Goal: Obtain resource: Download file/media

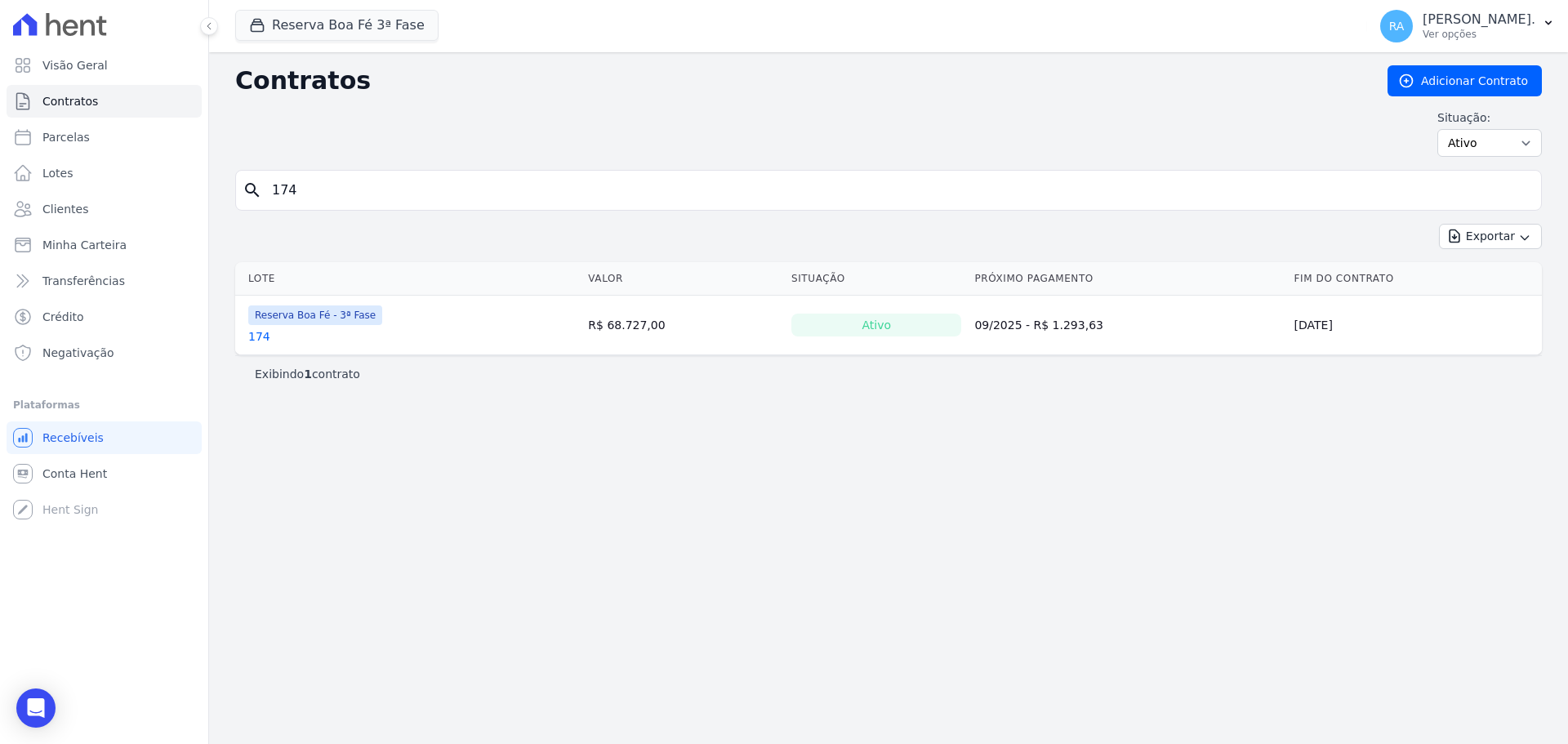
drag, startPoint x: 310, startPoint y: 193, endPoint x: 256, endPoint y: 202, distance: 54.7
click at [256, 202] on div "search 174" at bounding box center [888, 189] width 1307 height 40
type input "180"
click at [261, 338] on link "180" at bounding box center [260, 336] width 22 height 17
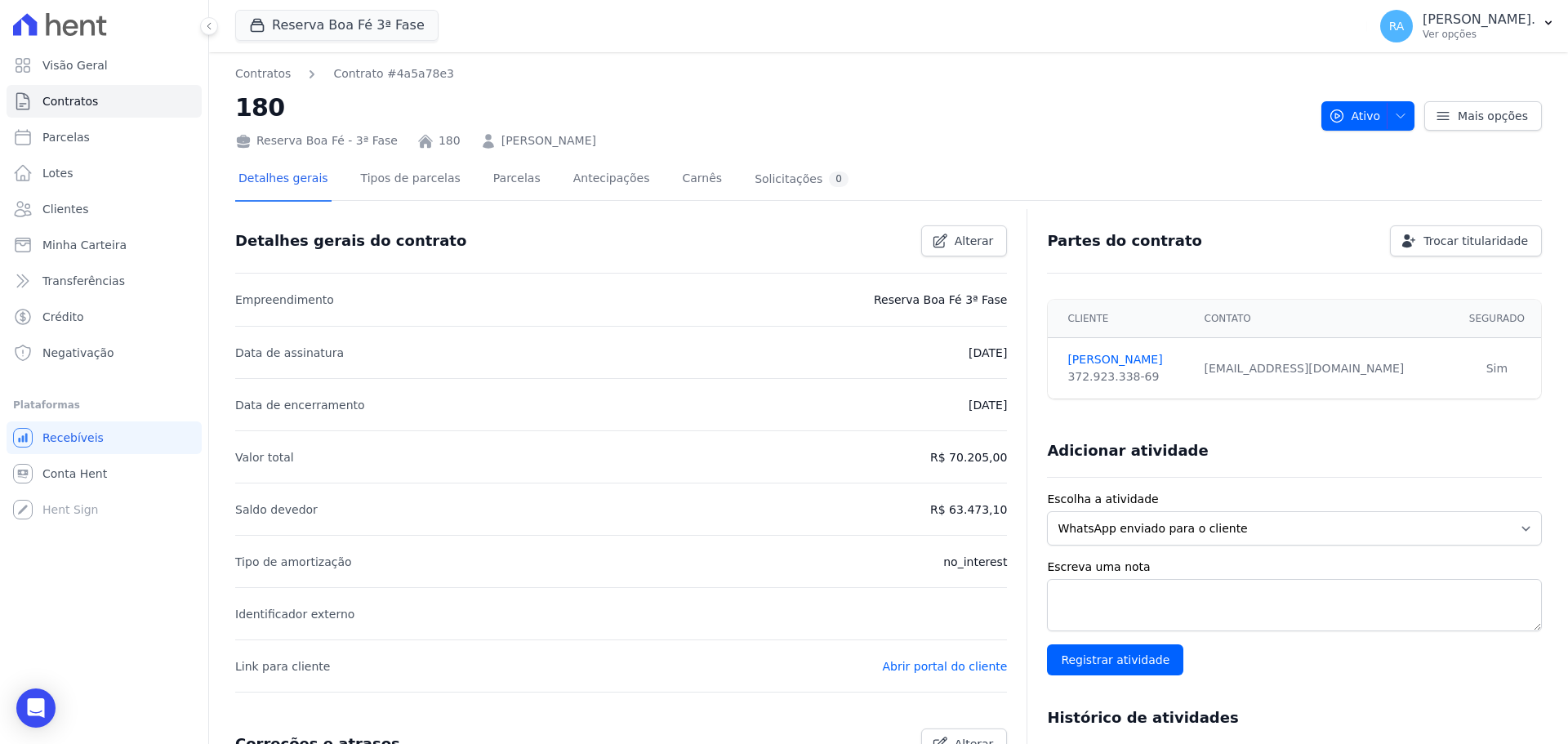
drag, startPoint x: 636, startPoint y: 143, endPoint x: 490, endPoint y: 143, distance: 146.0
click at [462, 144] on div "Reserva Boa Fé - 3ª Fase 180 [PERSON_NAME]" at bounding box center [771, 137] width 1073 height 24
copy link "[PERSON_NAME]"
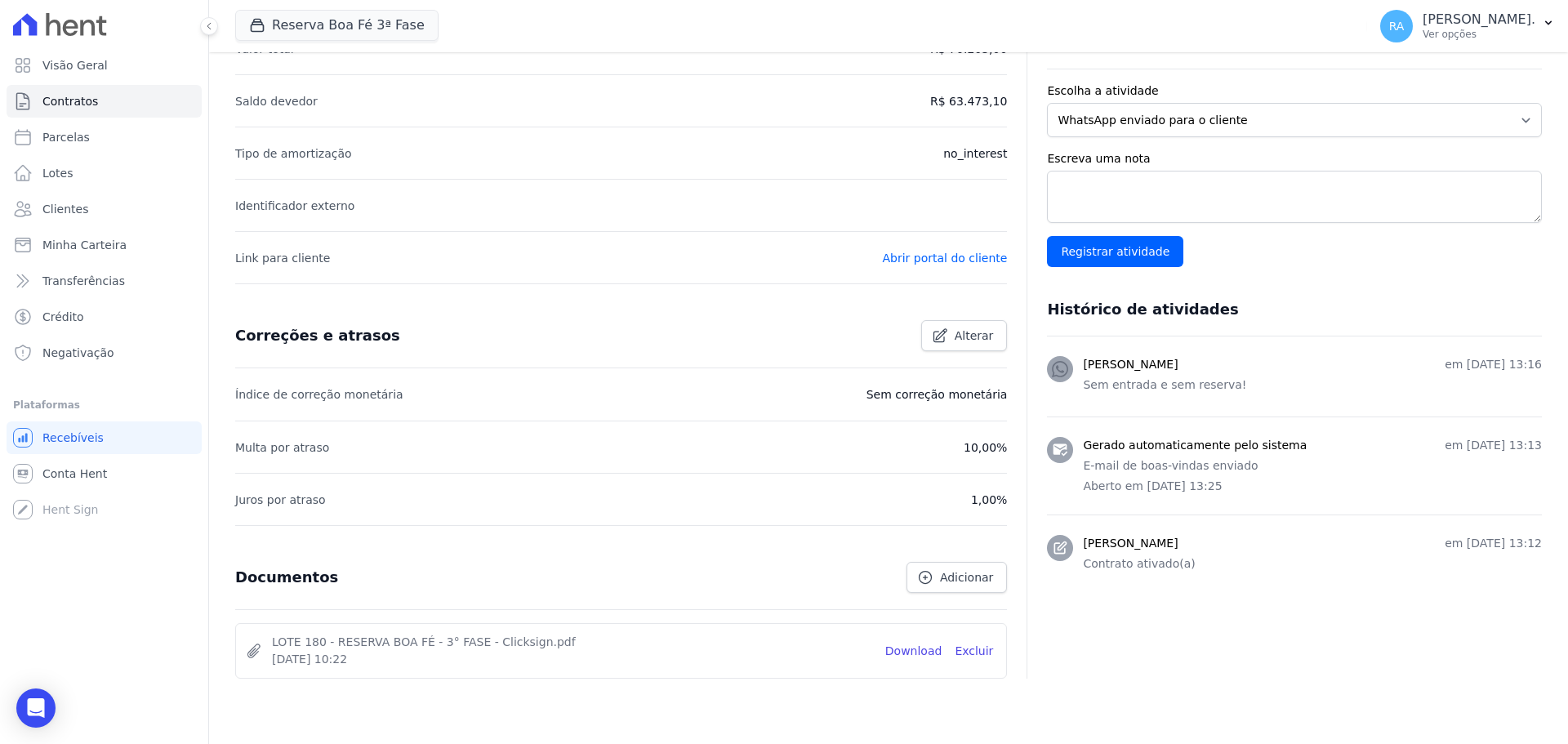
scroll to position [461, 0]
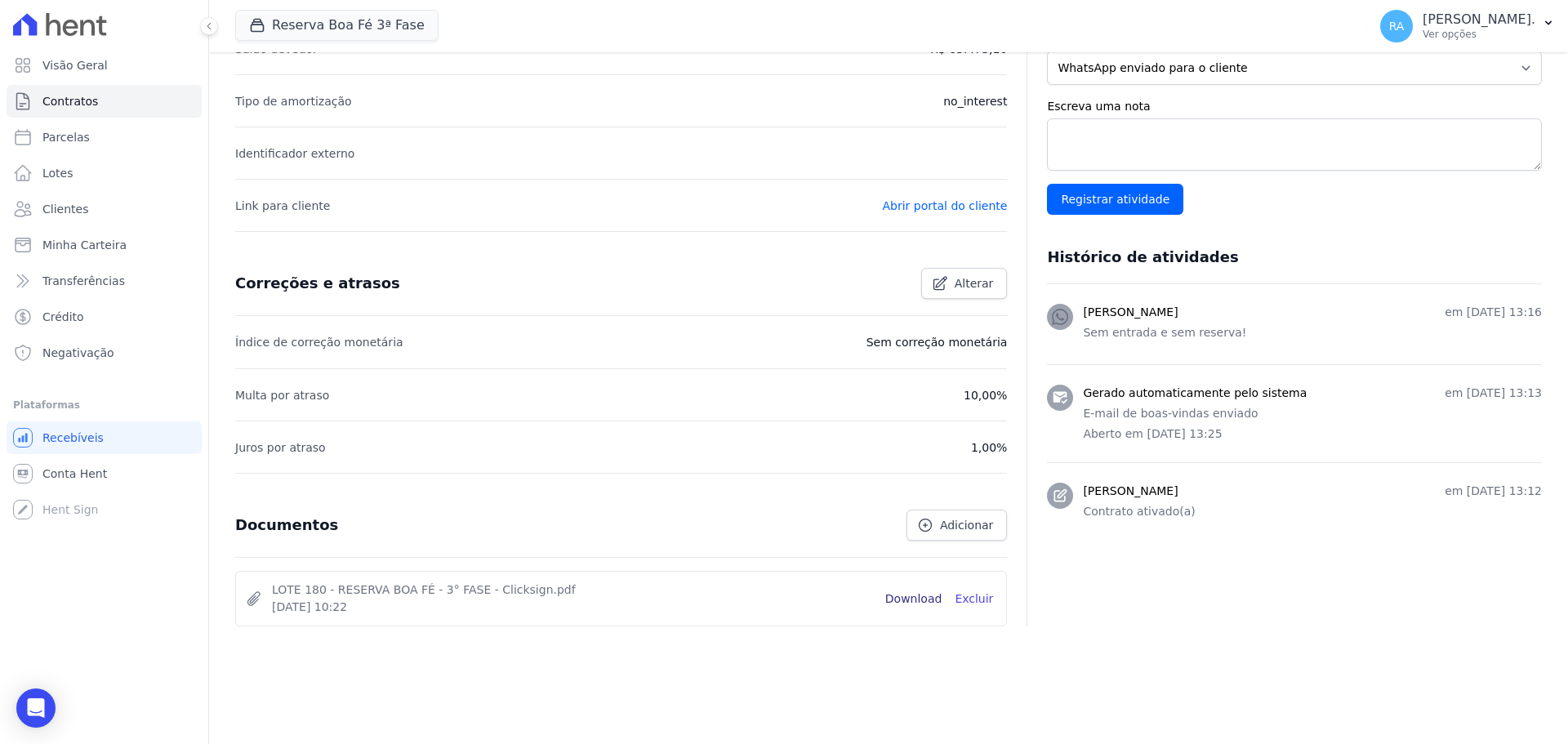
click at [914, 604] on link "Download" at bounding box center [914, 598] width 57 height 17
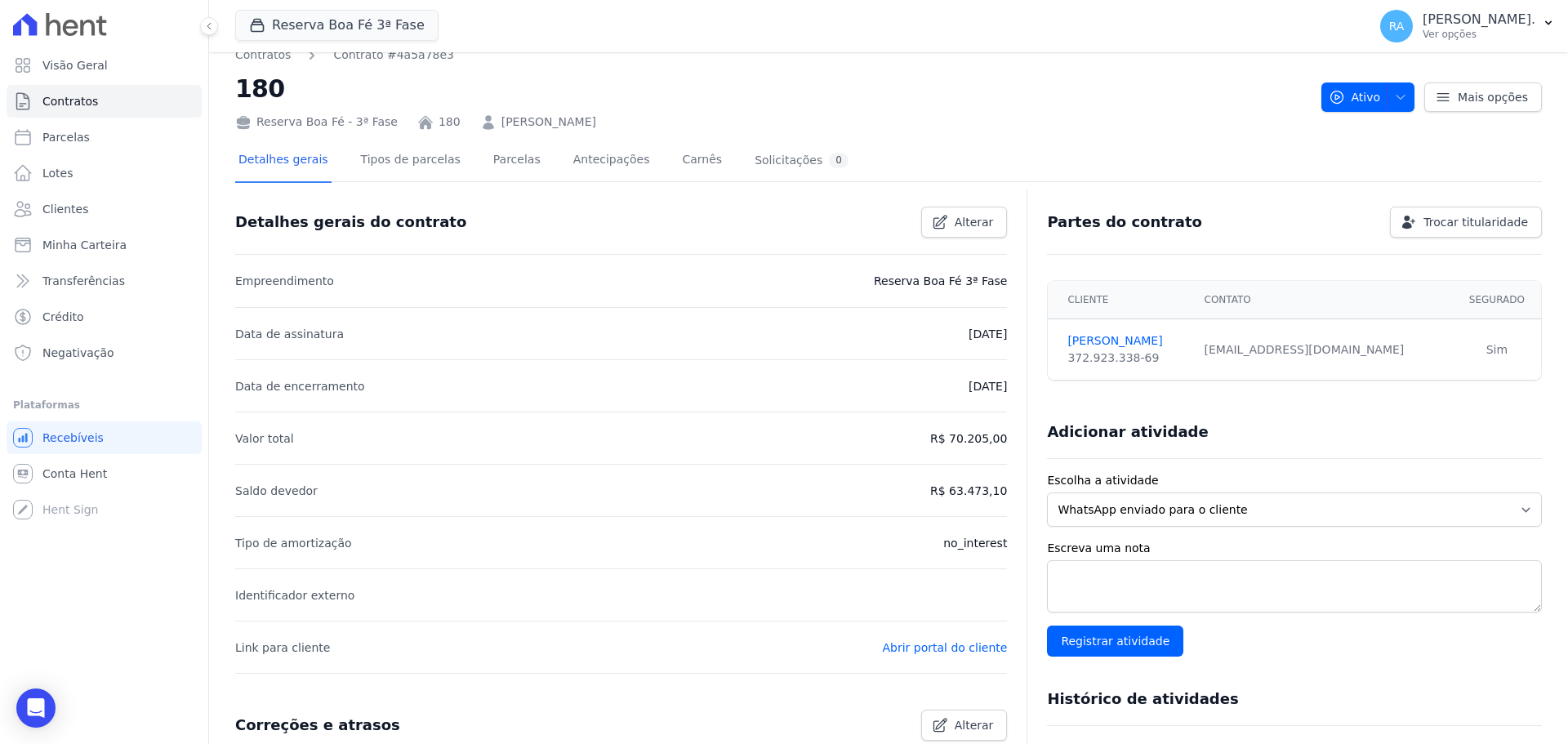
scroll to position [0, 0]
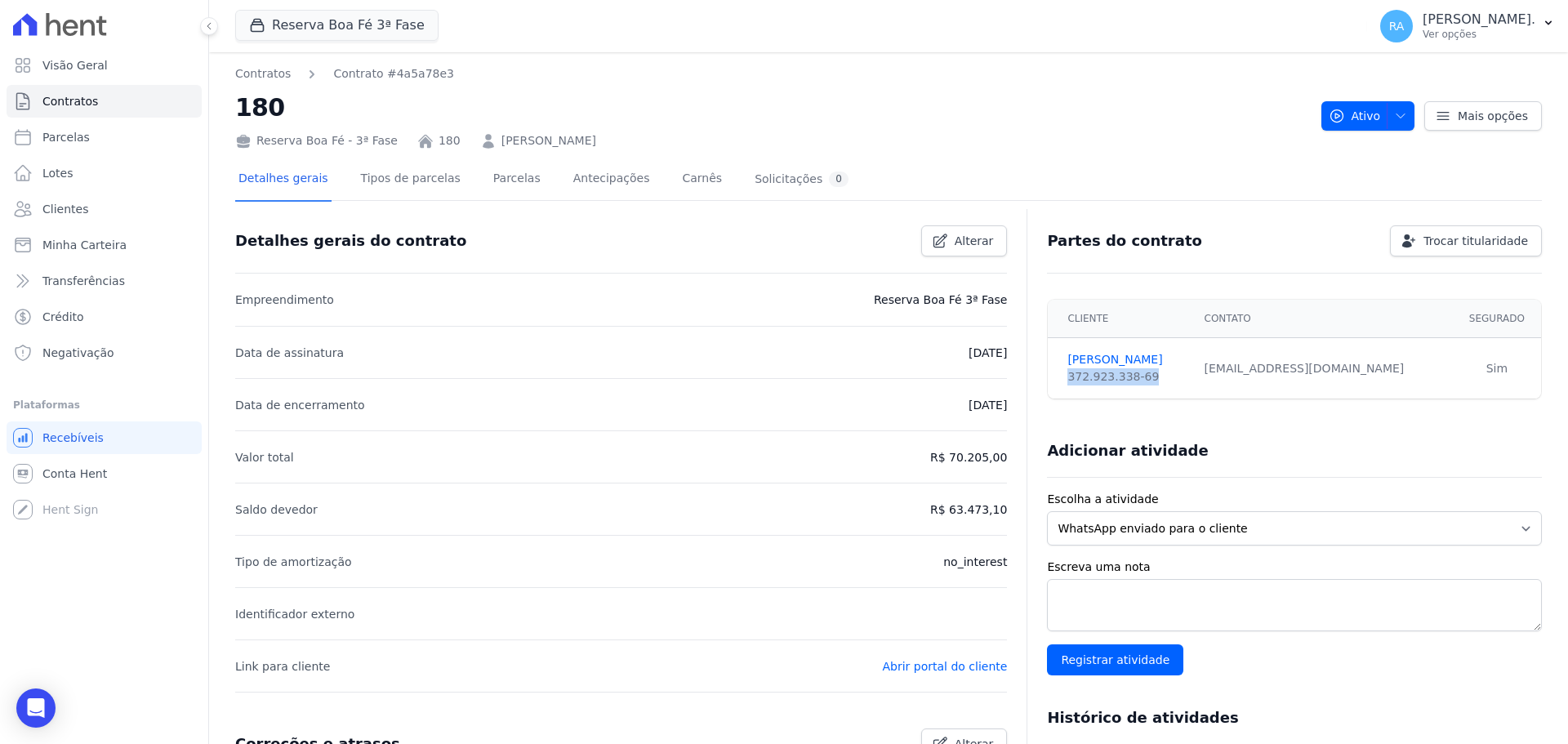
drag, startPoint x: 1146, startPoint y: 381, endPoint x: 1058, endPoint y: 385, distance: 88.1
click at [1058, 385] on td "[PERSON_NAME] 372.923.338-69" at bounding box center [1121, 369] width 146 height 61
copy div "372.923.338-69"
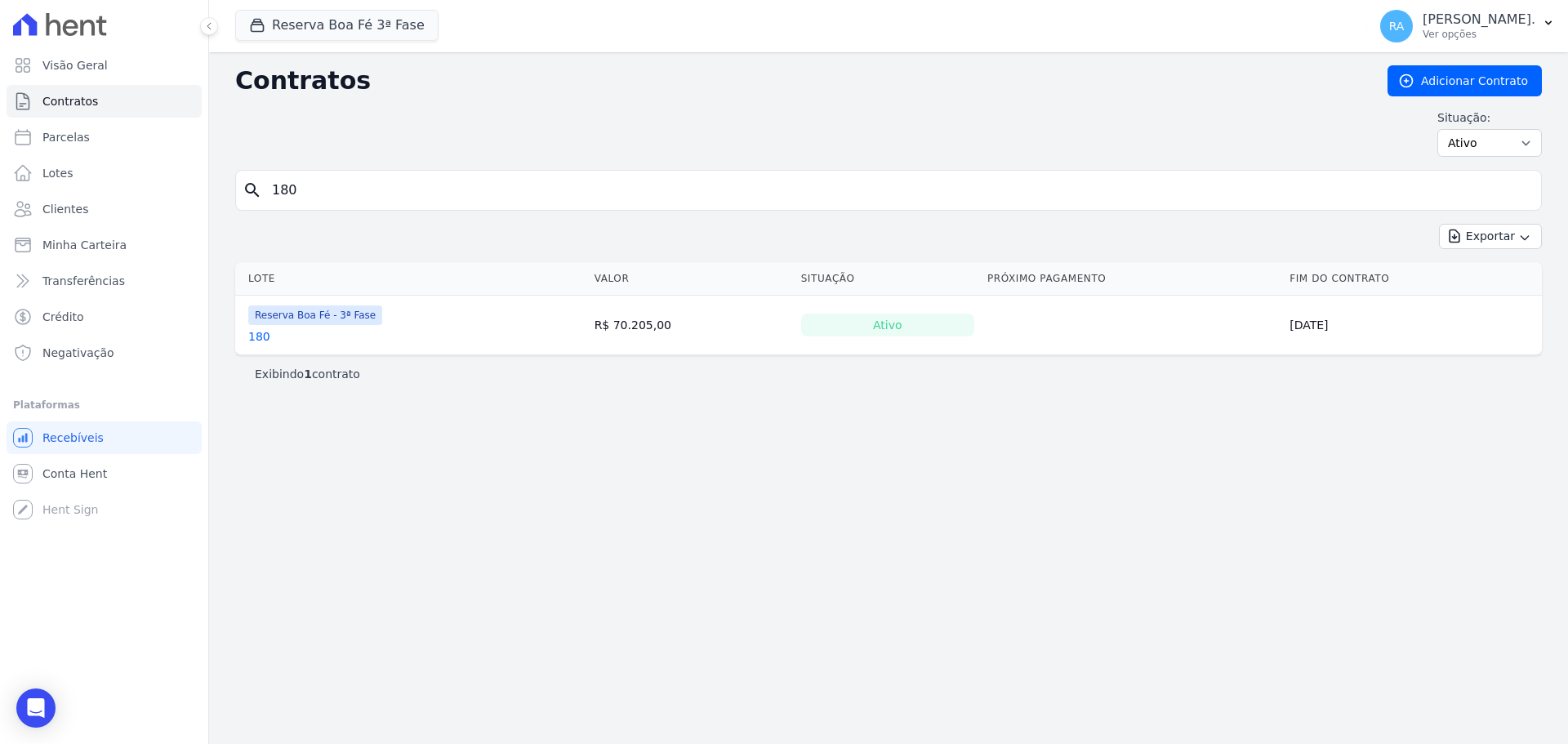
drag, startPoint x: 309, startPoint y: 196, endPoint x: 220, endPoint y: 196, distance: 89.0
click at [220, 196] on div "Contratos Adicionar Contrato Situação: Ativo Todos Pausado Distratado Rascunho …" at bounding box center [888, 398] width 1359 height 692
type input "181"
click at [250, 338] on link "181" at bounding box center [260, 336] width 22 height 17
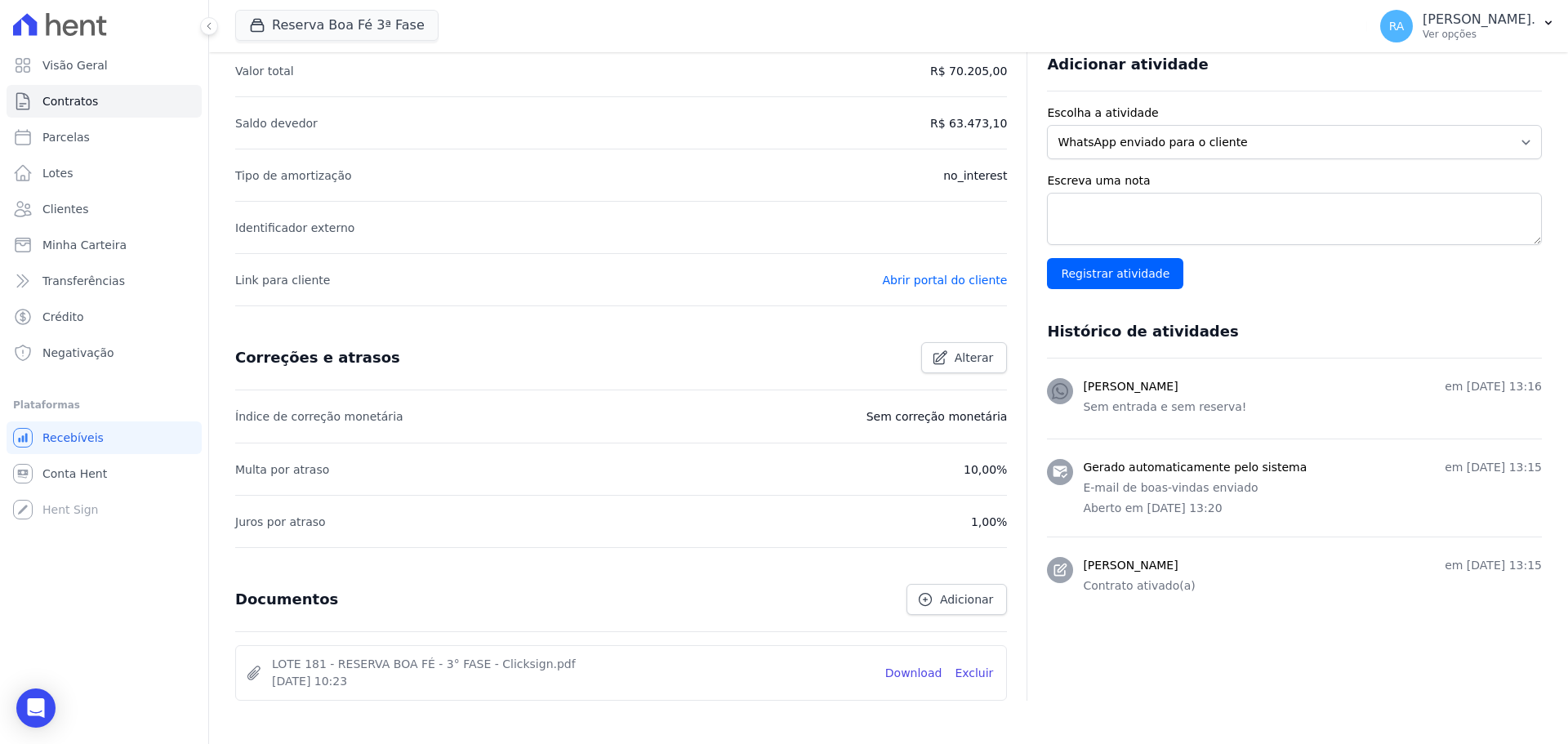
scroll to position [461, 0]
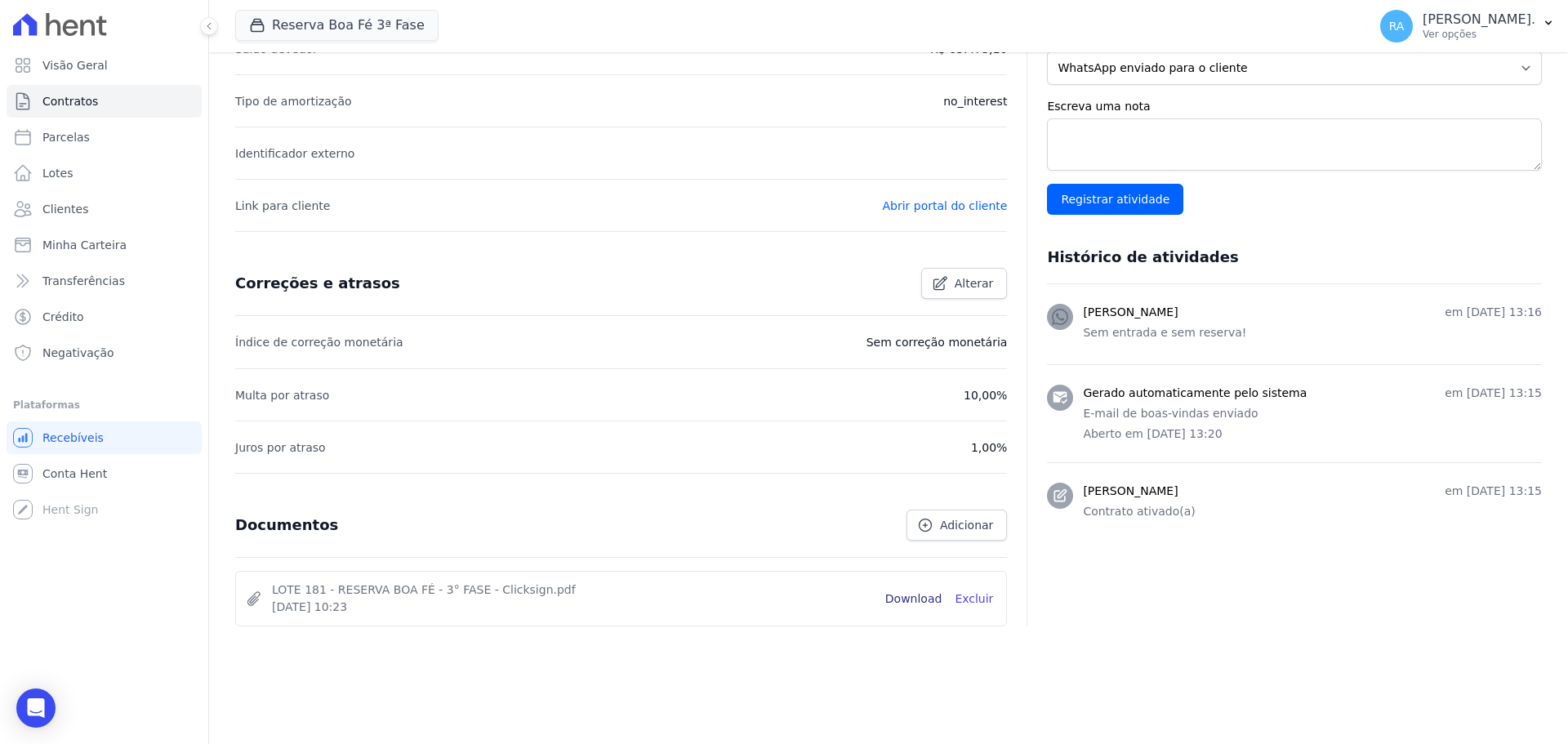
click at [931, 600] on link "Download" at bounding box center [914, 598] width 57 height 17
